Goal: Task Accomplishment & Management: Complete application form

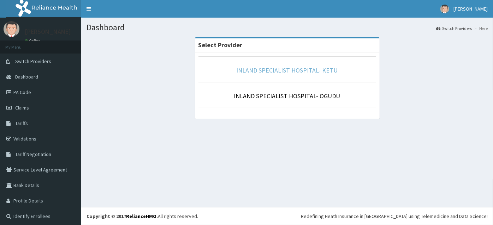
click at [282, 68] on link "INLAND SPECIALIST HOSPITAL- KETU" at bounding box center [286, 70] width 101 height 8
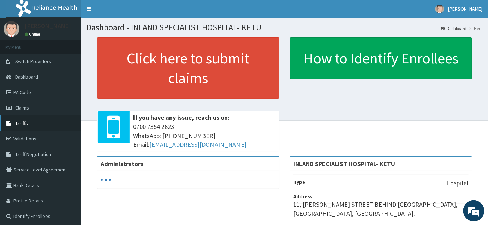
click at [32, 120] on link "Tariffs" at bounding box center [40, 124] width 81 height 16
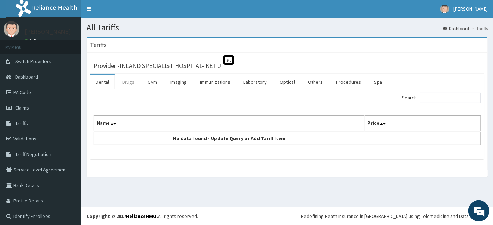
click at [127, 83] on link "Drugs" at bounding box center [128, 82] width 24 height 15
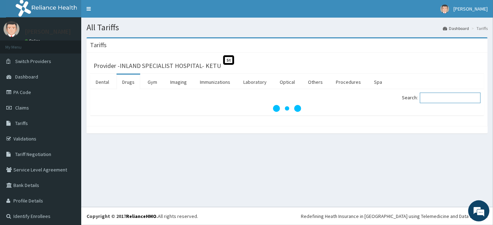
click at [434, 99] on input "Search:" at bounding box center [449, 98] width 61 height 11
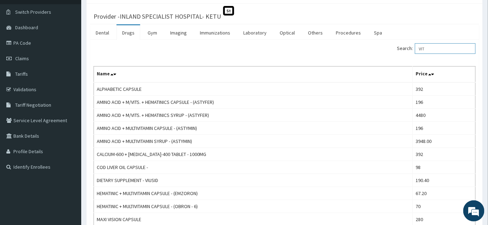
scroll to position [49, 0]
drag, startPoint x: 435, startPoint y: 49, endPoint x: 414, endPoint y: 49, distance: 21.2
click at [414, 49] on label "Search: VIT" at bounding box center [436, 49] width 79 height 11
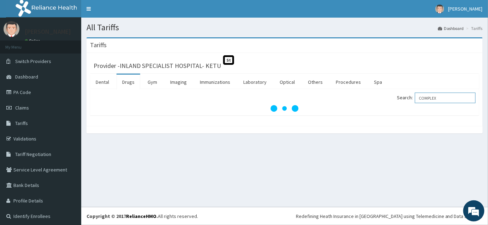
scroll to position [0, 0]
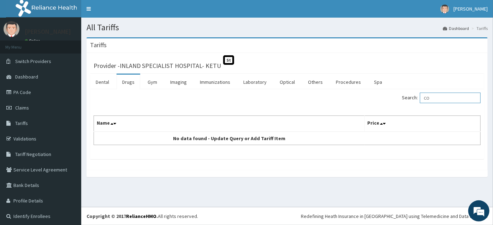
type input "C"
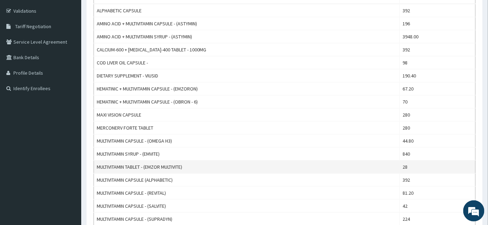
scroll to position [224, 0]
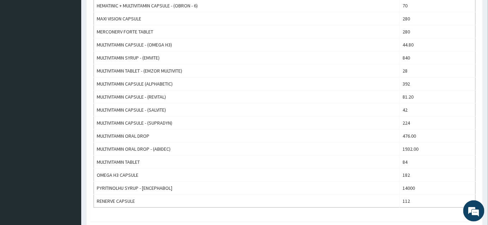
type input "VITA"
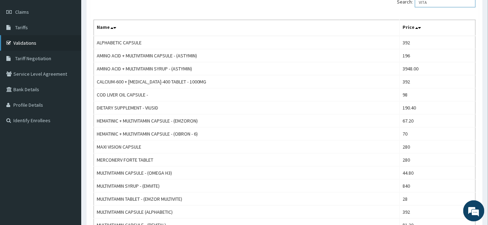
scroll to position [0, 0]
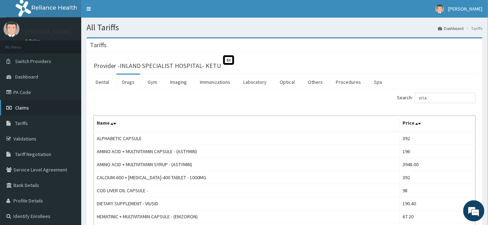
click at [25, 107] on span "Claims" at bounding box center [22, 108] width 14 height 6
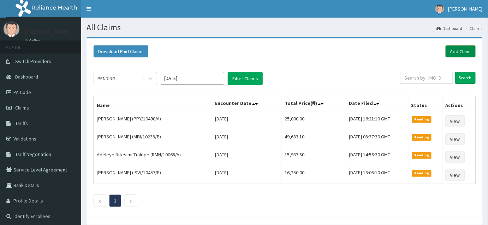
click at [470, 52] on link "Add Claim" at bounding box center [460, 52] width 30 height 12
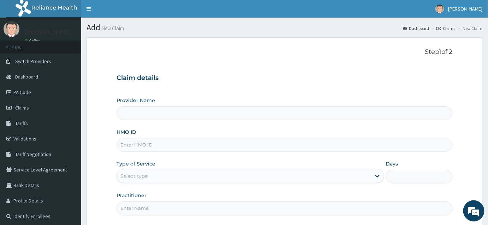
type input "INLAND SPECIALIST HOSPITAL- KETU"
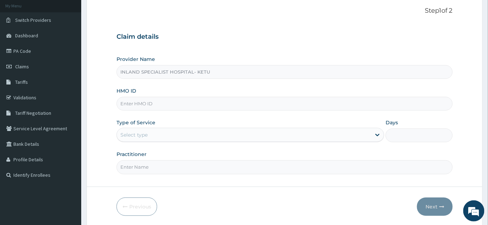
scroll to position [64, 0]
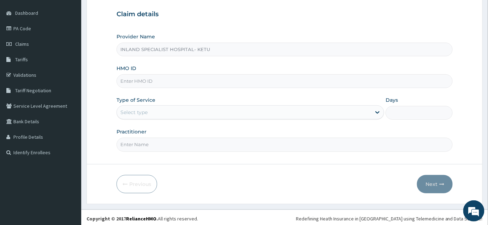
click at [138, 73] on div "HMO ID" at bounding box center [284, 76] width 336 height 23
click at [166, 73] on div "HMO ID" at bounding box center [284, 76] width 336 height 23
click at [165, 78] on input "HMO ID" at bounding box center [284, 81] width 336 height 14
paste input "AGD/10029/A"
type input "AGD/10029/A"
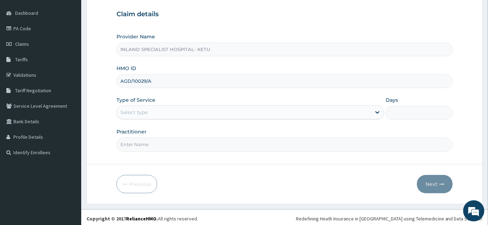
click at [149, 109] on div "Select type" at bounding box center [244, 112] width 254 height 11
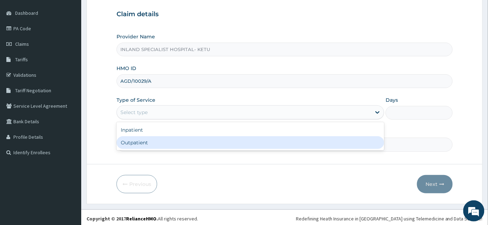
click at [141, 137] on div "Outpatient" at bounding box center [249, 143] width 267 height 13
type input "1"
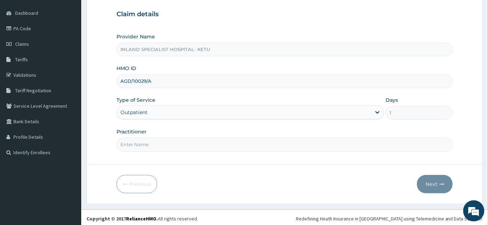
click at [140, 142] on input "Practitioner" at bounding box center [284, 145] width 336 height 14
type input "[PERSON_NAME]"
click at [425, 182] on button "Next" at bounding box center [435, 184] width 36 height 18
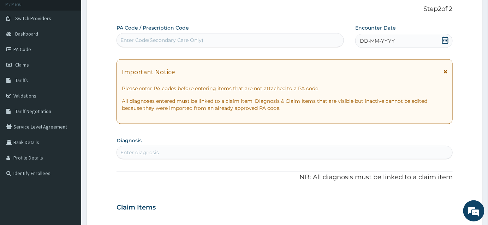
scroll to position [32, 0]
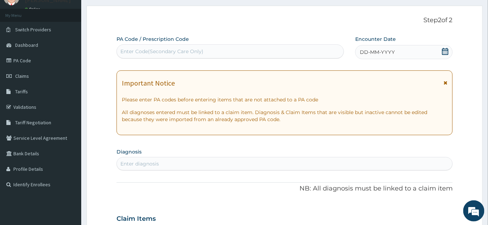
click at [437, 52] on div "DD-MM-YYYY" at bounding box center [403, 52] width 97 height 14
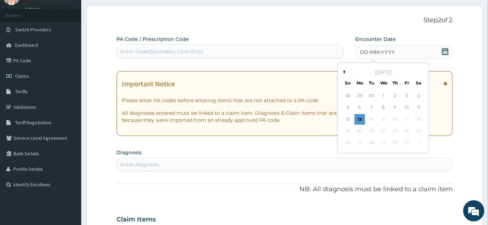
click at [443, 52] on icon at bounding box center [444, 51] width 7 height 7
click at [362, 116] on div "13" at bounding box center [359, 119] width 11 height 11
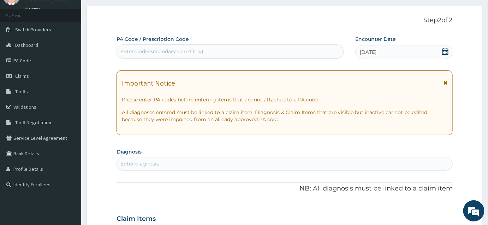
click at [292, 161] on div "Enter diagnosis" at bounding box center [284, 163] width 335 height 11
type input "[MEDICAL_DATA]"
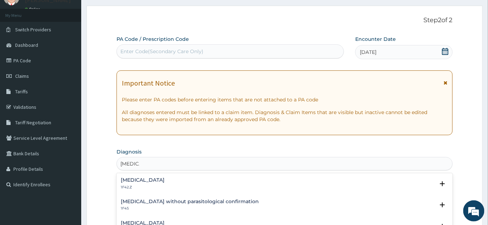
click at [138, 185] on p "1F42.Z" at bounding box center [143, 187] width 44 height 5
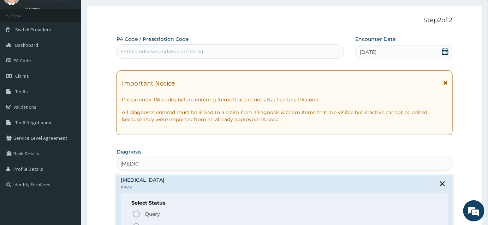
click at [138, 224] on icon "status option filled" at bounding box center [136, 227] width 8 height 8
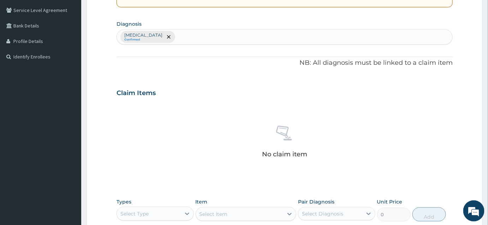
scroll to position [160, 0]
type input "Exfloi"
type input "Exfloiat"
type input "e"
type input "dermatitis"
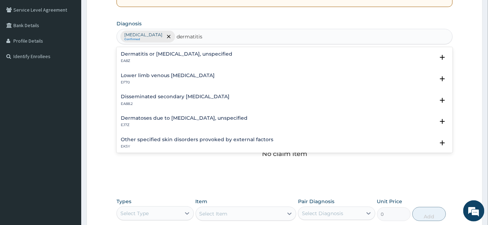
click at [165, 57] on div "Dermatitis or [MEDICAL_DATA], unspecified EA8Z" at bounding box center [176, 58] width 111 height 12
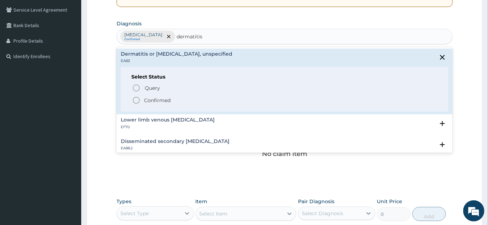
click at [150, 97] on p "Confirmed" at bounding box center [157, 100] width 26 height 7
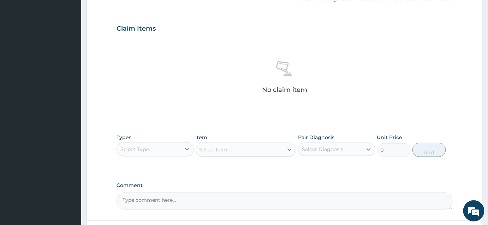
scroll to position [282, 0]
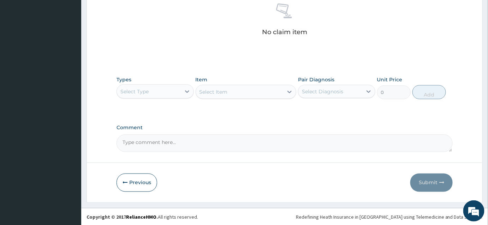
click at [147, 91] on div "Select Type" at bounding box center [134, 91] width 28 height 7
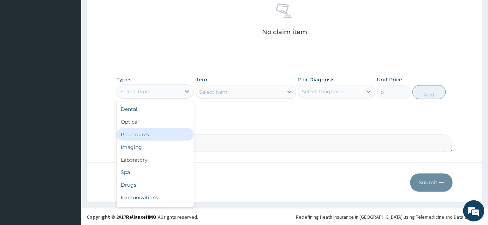
click at [145, 134] on div "Procedures" at bounding box center [154, 134] width 77 height 13
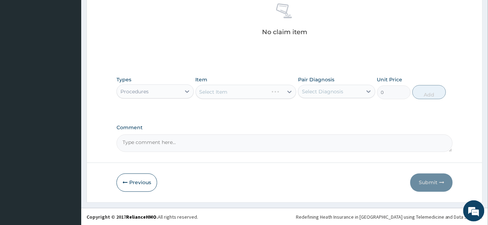
click at [234, 88] on div "Select Item" at bounding box center [245, 92] width 101 height 14
click at [239, 90] on div "Select Item" at bounding box center [245, 92] width 101 height 14
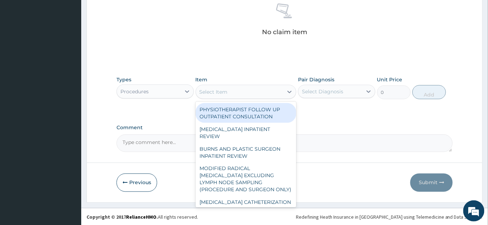
click at [219, 91] on div "Select Item" at bounding box center [213, 92] width 28 height 7
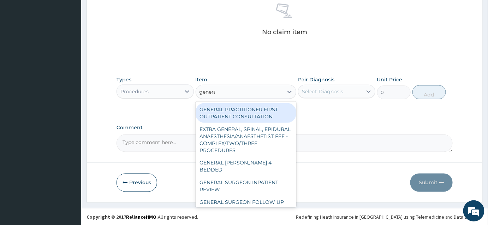
type input "general"
click at [246, 111] on div "GENERAL PRACTITIONER FIRST OUTPATIENT CONSULTATION" at bounding box center [245, 113] width 101 height 20
type input "3750"
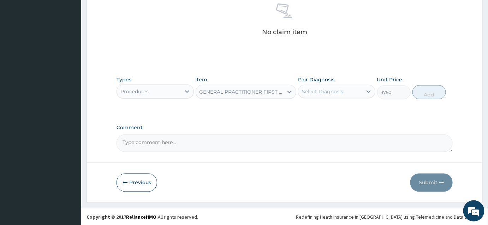
click at [317, 86] on div "Select Diagnosis" at bounding box center [330, 91] width 64 height 11
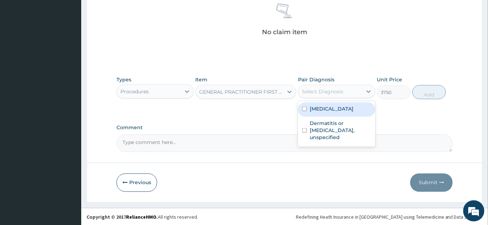
click at [329, 113] on label "[MEDICAL_DATA]" at bounding box center [331, 108] width 44 height 7
checkbox input "true"
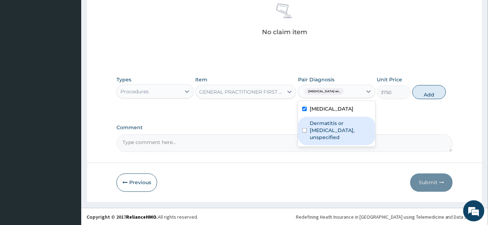
click at [330, 141] on label "Dermatitis or [MEDICAL_DATA], unspecified" at bounding box center [339, 130] width 61 height 21
checkbox input "true"
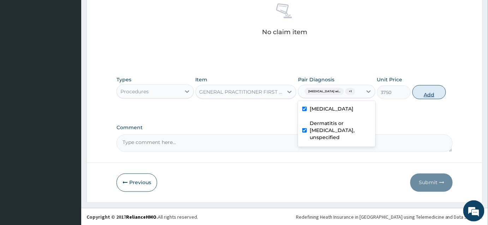
click at [437, 99] on button "Add" at bounding box center [429, 92] width 34 height 14
type input "0"
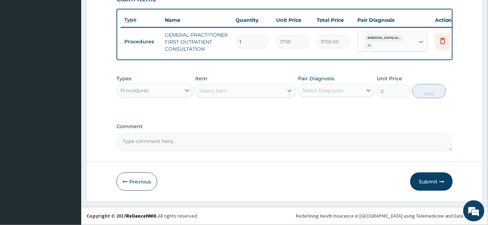
scroll to position [257, 0]
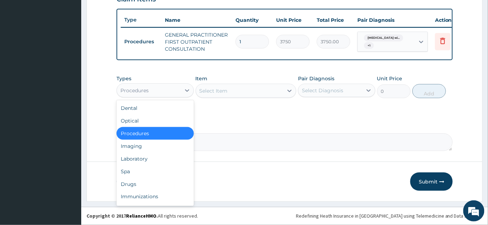
click at [178, 93] on div "Procedures" at bounding box center [149, 90] width 64 height 11
click at [132, 181] on div "Drugs" at bounding box center [154, 184] width 77 height 13
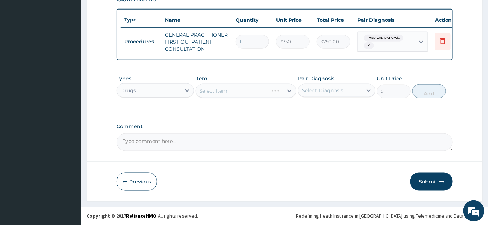
click at [237, 91] on div "Select Item" at bounding box center [245, 91] width 101 height 14
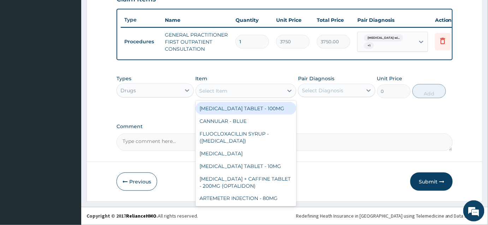
click at [246, 93] on div "Select Item" at bounding box center [239, 90] width 87 height 11
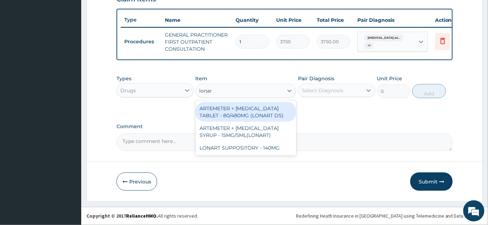
type input "lonart"
click at [255, 111] on div "ARTEMETER + [MEDICAL_DATA] TABLET - 80/480MG (LONART DS)" at bounding box center [245, 112] width 101 height 20
type input "588"
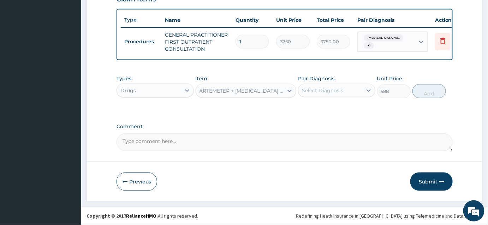
click at [344, 88] on div "Select Diagnosis" at bounding box center [330, 90] width 64 height 11
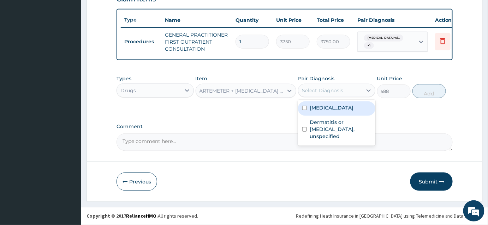
click at [331, 111] on label "[MEDICAL_DATA]" at bounding box center [331, 107] width 44 height 7
checkbox input "true"
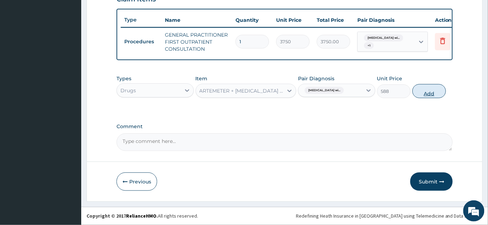
click at [432, 85] on button "Add" at bounding box center [429, 91] width 34 height 14
type input "0"
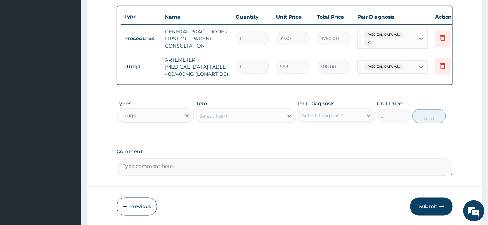
click at [247, 70] on input "1" at bounding box center [252, 67] width 34 height 14
drag, startPoint x: 248, startPoint y: 67, endPoint x: 224, endPoint y: 67, distance: 24.3
click at [224, 67] on tr "Drugs ARTEMETER + [MEDICAL_DATA] TABLET - 80/480MG (LONART DS) 1 588 588.00 [ME…" at bounding box center [294, 67] width 346 height 28
type input "6"
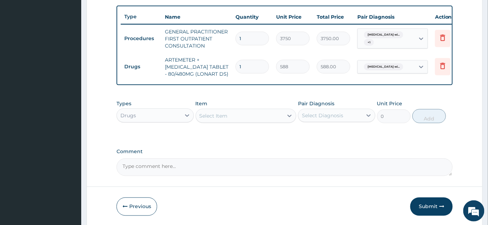
type input "3528.00"
type input "6"
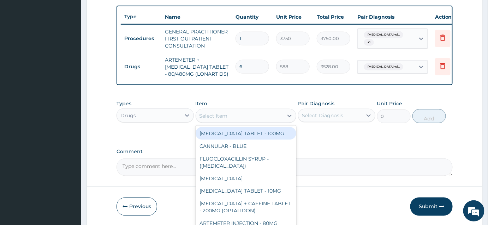
click at [231, 118] on div "Select Item" at bounding box center [239, 115] width 87 height 11
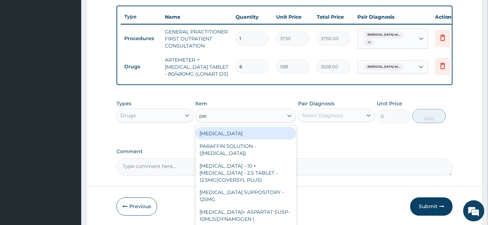
type input "parac"
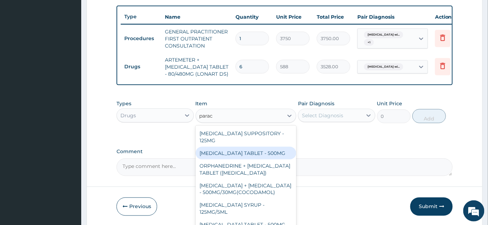
click at [254, 159] on div "[MEDICAL_DATA] TABLET - 500MG" at bounding box center [245, 153] width 101 height 13
type input "33.599999999999994"
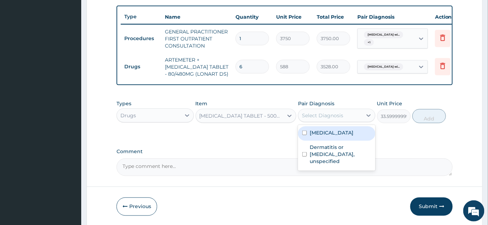
click at [319, 119] on div "Select Diagnosis" at bounding box center [322, 115] width 41 height 7
click at [321, 137] on label "[MEDICAL_DATA]" at bounding box center [331, 132] width 44 height 7
checkbox input "true"
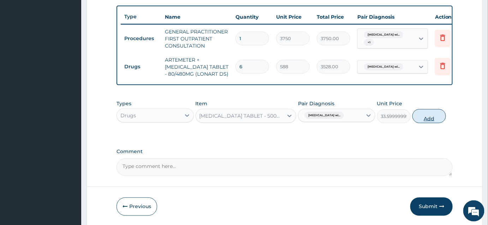
click at [432, 122] on button "Add" at bounding box center [429, 116] width 34 height 14
type input "0"
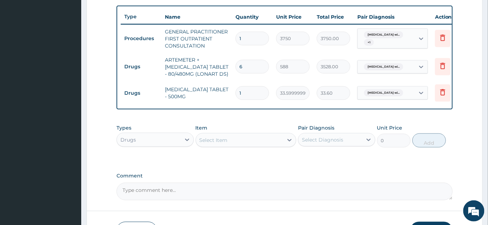
type input "18"
type input "604.80"
type input "18"
click at [225, 142] on div "Select Item" at bounding box center [213, 140] width 28 height 7
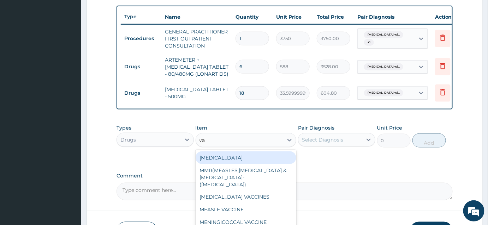
type input "v"
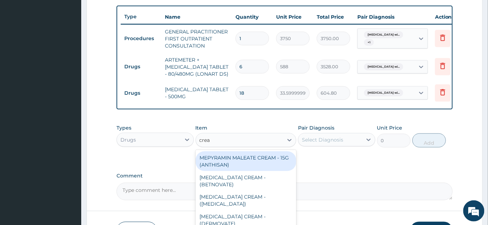
type input "cream"
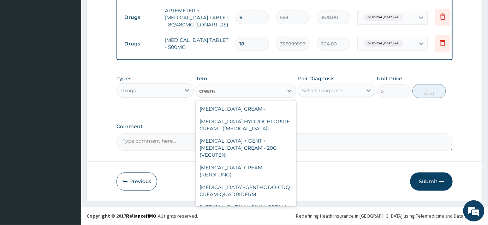
scroll to position [197, 0]
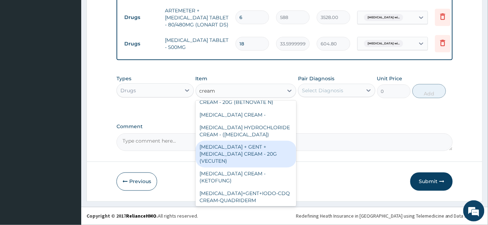
click at [247, 141] on div "[MEDICAL_DATA] + GENT + [MEDICAL_DATA] CREAM - 20G (VECUTEN)" at bounding box center [245, 154] width 101 height 27
type input "1372"
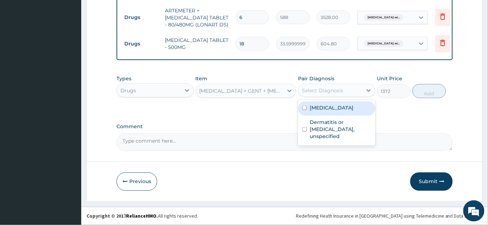
click at [324, 94] on div "Select Diagnosis" at bounding box center [322, 90] width 41 height 7
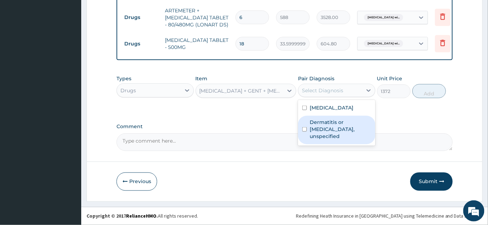
click at [328, 136] on label "Dermatitis or [MEDICAL_DATA], unspecified" at bounding box center [339, 129] width 61 height 21
checkbox input "true"
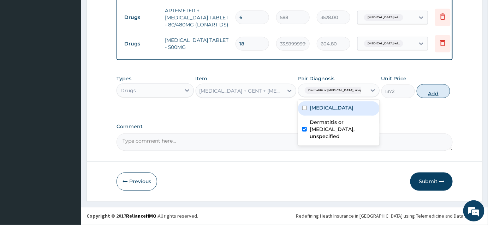
click at [426, 95] on button "Add" at bounding box center [433, 91] width 34 height 14
type input "0"
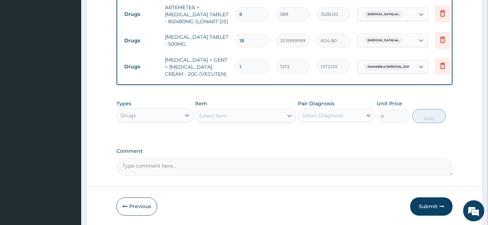
click at [437, 206] on button "Submit" at bounding box center [431, 207] width 42 height 18
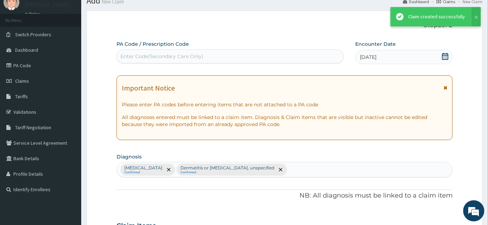
scroll to position [309, 0]
